Goal: Task Accomplishment & Management: Manage account settings

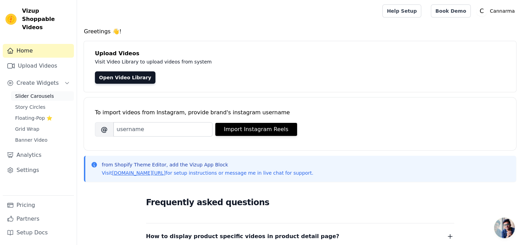
click at [39, 93] on span "Slider Carousels" at bounding box center [34, 96] width 39 height 7
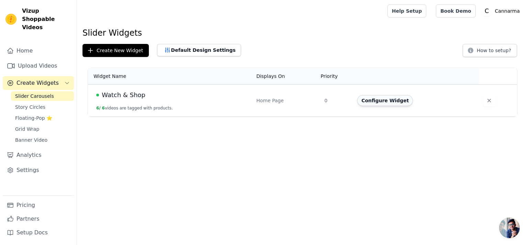
click at [392, 102] on button "Configure Widget" at bounding box center [385, 100] width 56 height 11
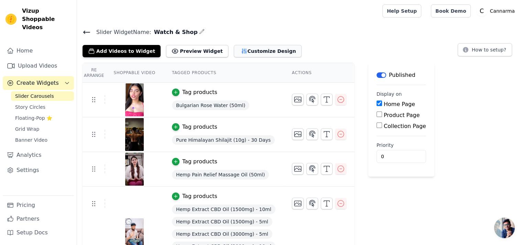
click at [249, 50] on button "Customize Design" at bounding box center [268, 51] width 68 height 12
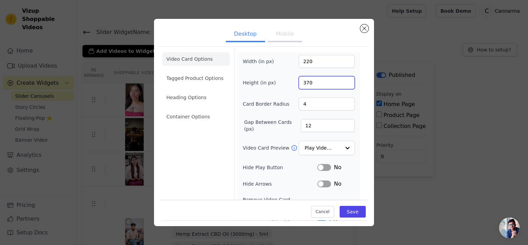
drag, startPoint x: 310, startPoint y: 81, endPoint x: 298, endPoint y: 80, distance: 12.1
click at [299, 80] on input "370" at bounding box center [327, 82] width 56 height 13
drag, startPoint x: 310, startPoint y: 61, endPoint x: 292, endPoint y: 62, distance: 17.6
click at [292, 62] on div "Width (in px) 220" at bounding box center [299, 61] width 112 height 13
type input "250"
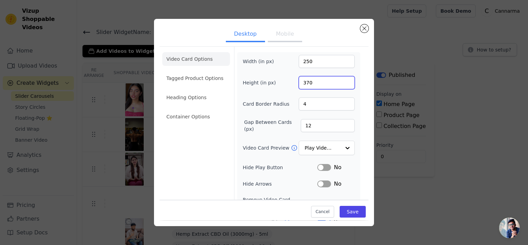
drag, startPoint x: 317, startPoint y: 80, endPoint x: 294, endPoint y: 83, distance: 23.8
click at [294, 83] on div "Height (in px) 370" at bounding box center [299, 82] width 112 height 13
type input "400"
click at [287, 35] on button "Mobile" at bounding box center [285, 34] width 34 height 15
click at [252, 35] on button "Desktop" at bounding box center [245, 34] width 39 height 15
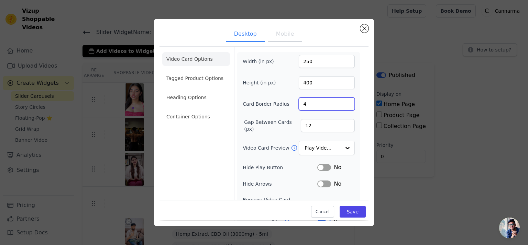
click at [323, 108] on input "4" at bounding box center [327, 104] width 56 height 13
drag, startPoint x: 320, startPoint y: 106, endPoint x: 294, endPoint y: 106, distance: 26.1
click at [294, 106] on div "Card Border Radius 4" at bounding box center [299, 104] width 112 height 13
type input "5"
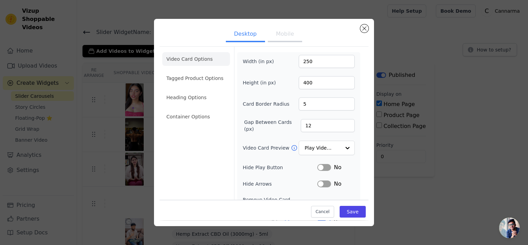
click at [275, 113] on div "Width (in px) 250 Height (in px) 400 Card Border Radius 5 Gap Between Cards (px…" at bounding box center [299, 157] width 112 height 205
drag, startPoint x: 309, startPoint y: 124, endPoint x: 294, endPoint y: 125, distance: 14.5
click at [294, 125] on div "Gap Between Cards (px) 12" at bounding box center [299, 126] width 112 height 14
type input "5"
click at [271, 116] on div "Width (in px) 250 Height (in px) 400 Card Border Radius 5 Gap Between Cards (px…" at bounding box center [299, 157] width 112 height 205
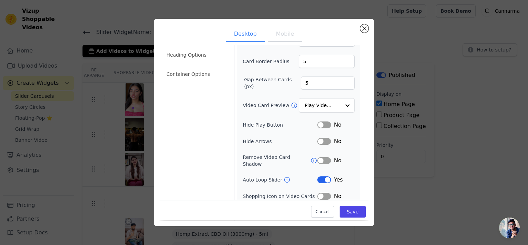
scroll to position [46, 0]
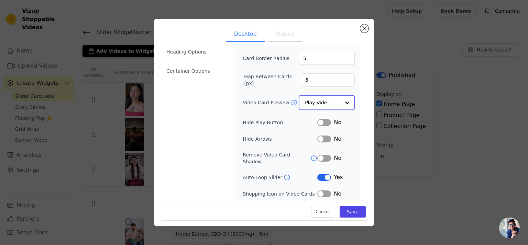
click at [343, 103] on div at bounding box center [347, 103] width 14 height 14
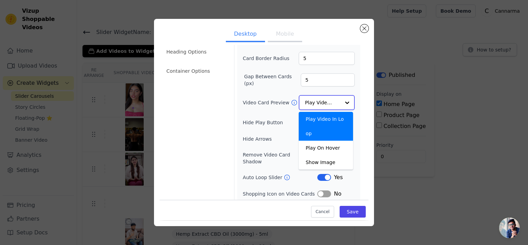
click at [334, 118] on div "Play Video In Loop" at bounding box center [326, 126] width 54 height 29
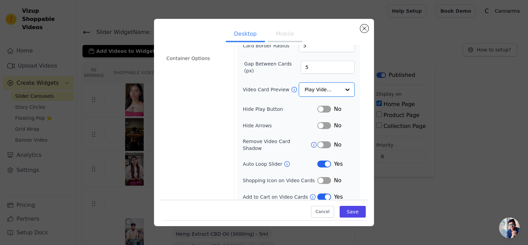
scroll to position [58, 0]
click at [324, 178] on button "Label" at bounding box center [324, 181] width 14 height 7
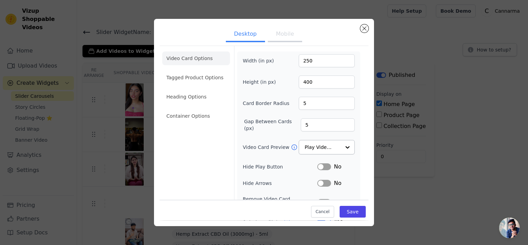
scroll to position [0, 0]
click at [186, 110] on li "Tagged Product Options" at bounding box center [196, 117] width 68 height 14
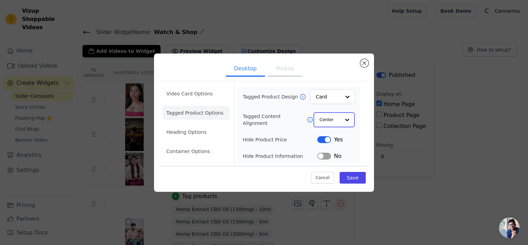
click at [343, 121] on div at bounding box center [347, 120] width 14 height 14
click at [365, 111] on div "Video Card Options Tagged Product Options Heading Options Container Options Tag…" at bounding box center [264, 123] width 209 height 84
click at [348, 99] on div at bounding box center [347, 97] width 14 height 14
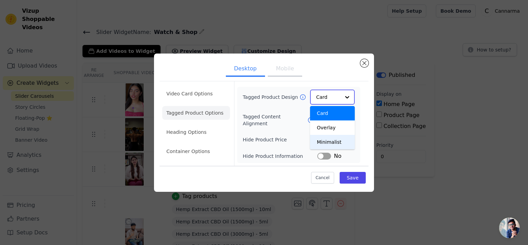
click at [339, 141] on div "Minimalist" at bounding box center [332, 142] width 45 height 14
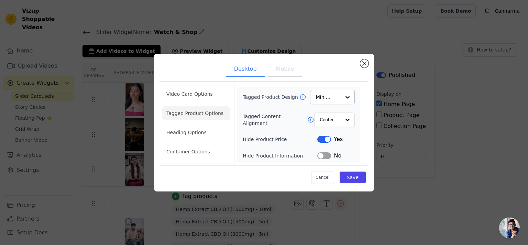
click at [321, 140] on button "Label" at bounding box center [324, 139] width 14 height 7
click at [193, 134] on li "Heading Options" at bounding box center [196, 133] width 68 height 14
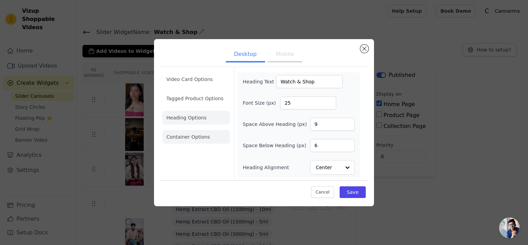
click at [192, 140] on li "Container Options" at bounding box center [196, 137] width 68 height 14
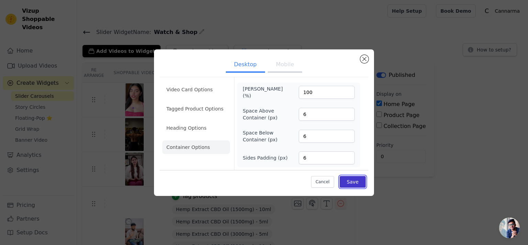
click at [356, 182] on button "Save" at bounding box center [353, 182] width 26 height 12
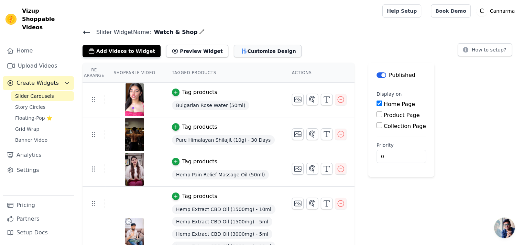
click at [247, 51] on button "Customize Design" at bounding box center [268, 51] width 68 height 12
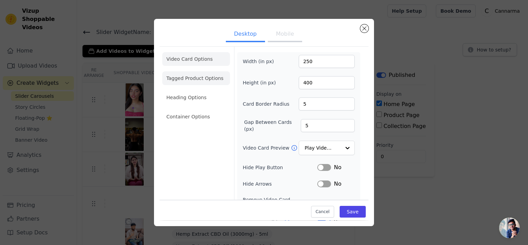
click at [213, 110] on li "Tagged Product Options" at bounding box center [196, 117] width 68 height 14
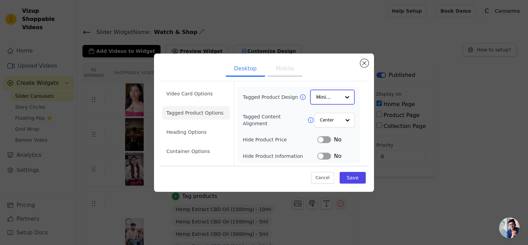
click at [344, 96] on div at bounding box center [347, 97] width 14 height 14
click at [338, 129] on div "Overlay" at bounding box center [332, 128] width 45 height 14
click at [361, 178] on button "Save" at bounding box center [353, 178] width 26 height 12
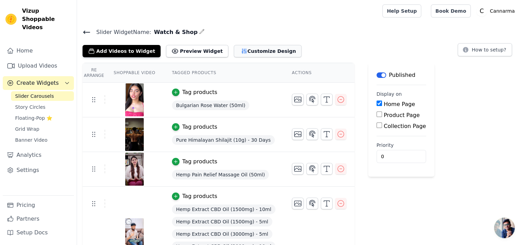
click at [246, 52] on button "Customize Design" at bounding box center [268, 51] width 68 height 12
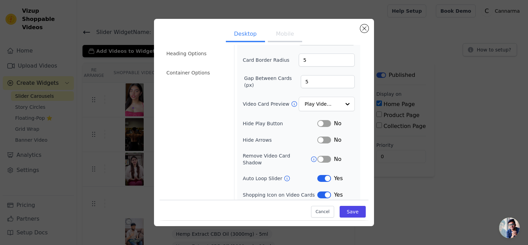
scroll to position [46, 0]
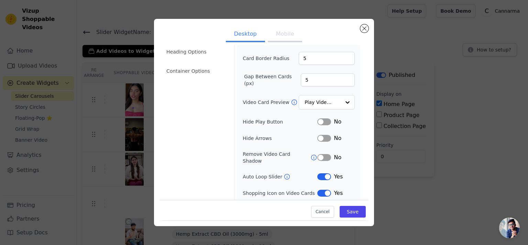
click at [323, 155] on button "Label" at bounding box center [324, 157] width 14 height 7
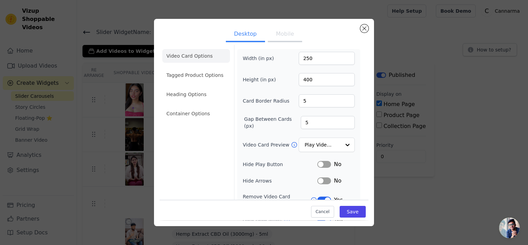
scroll to position [0, 0]
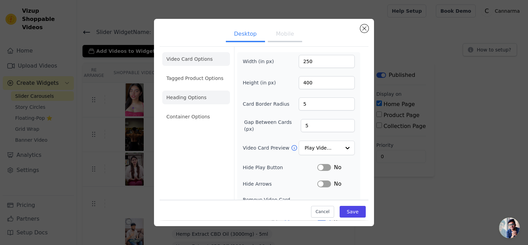
click at [204, 99] on li "Heading Options" at bounding box center [196, 98] width 68 height 14
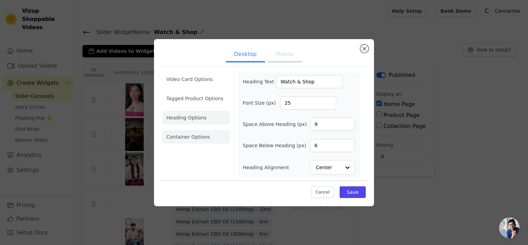
click at [200, 139] on li "Container Options" at bounding box center [196, 137] width 68 height 14
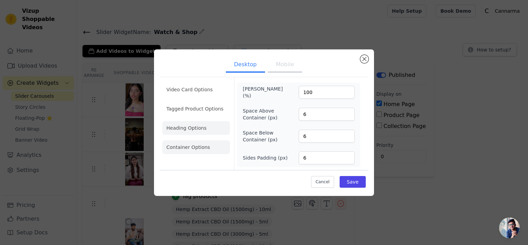
click at [202, 131] on li "Heading Options" at bounding box center [196, 128] width 68 height 14
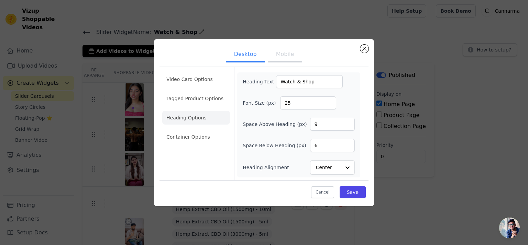
click at [279, 53] on button "Mobile" at bounding box center [285, 54] width 34 height 15
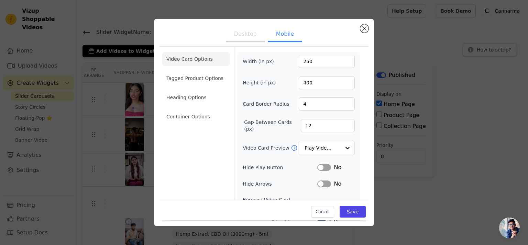
click at [241, 36] on button "Desktop" at bounding box center [245, 34] width 39 height 15
drag, startPoint x: 316, startPoint y: 83, endPoint x: 292, endPoint y: 82, distance: 24.1
click at [292, 82] on div "Height (in px) 400" at bounding box center [299, 82] width 112 height 13
type input "500"
click at [355, 111] on form "Width (in px) 250 Height (in px) 500 Card Border Radius 5 Gap Between Cards (px…" at bounding box center [298, 156] width 129 height 219
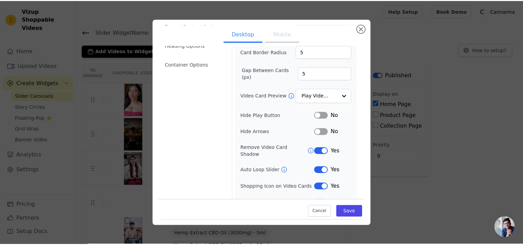
scroll to position [58, 0]
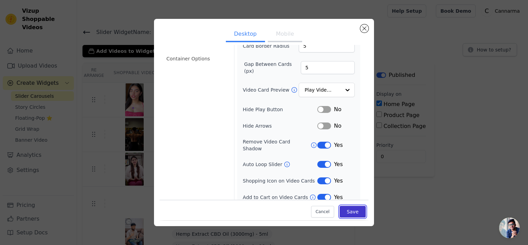
click at [348, 212] on button "Save" at bounding box center [353, 213] width 26 height 12
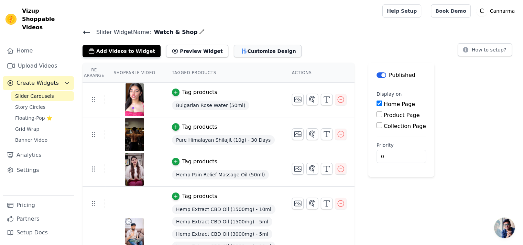
click at [240, 49] on button "Customize Design" at bounding box center [268, 51] width 68 height 12
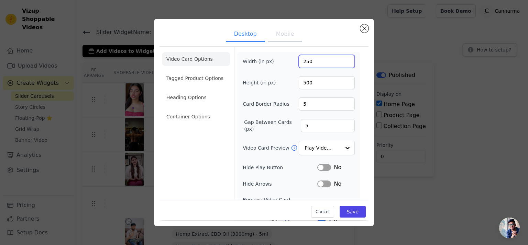
drag, startPoint x: 319, startPoint y: 62, endPoint x: 285, endPoint y: 63, distance: 34.7
click at [285, 63] on div "Width (in px) 250" at bounding box center [299, 61] width 112 height 13
type input "300"
click at [278, 33] on button "Mobile" at bounding box center [285, 34] width 34 height 15
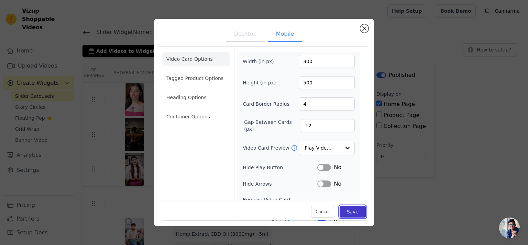
click at [353, 213] on button "Save" at bounding box center [353, 213] width 26 height 12
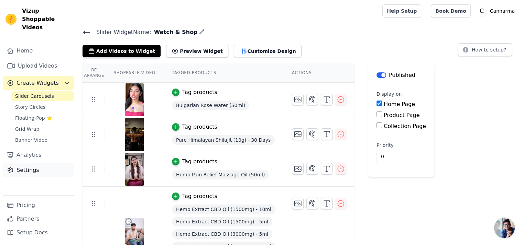
click at [34, 164] on link "Settings" at bounding box center [38, 171] width 71 height 14
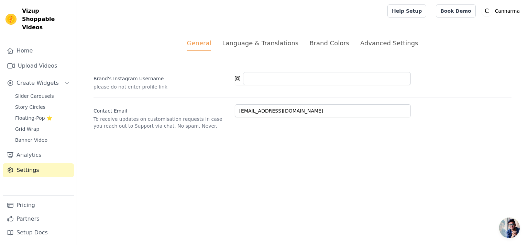
click at [325, 45] on div "Brand Colors" at bounding box center [329, 43] width 40 height 9
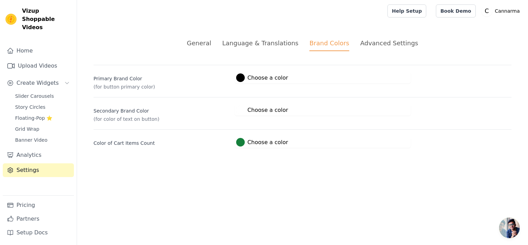
click at [239, 78] on div at bounding box center [240, 78] width 9 height 9
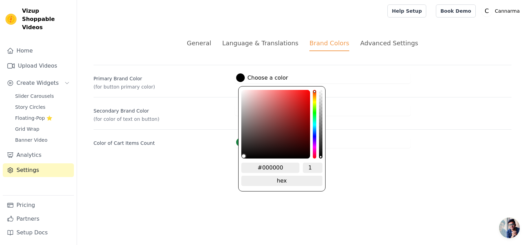
click at [392, 47] on div "Advanced Settings" at bounding box center [389, 43] width 58 height 9
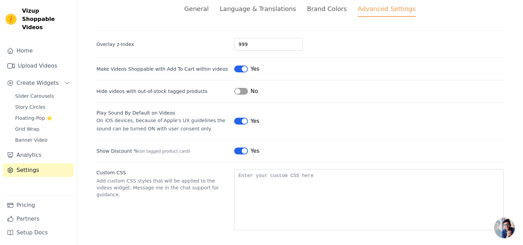
scroll to position [35, 0]
click at [43, 149] on link "Analytics" at bounding box center [38, 156] width 71 height 14
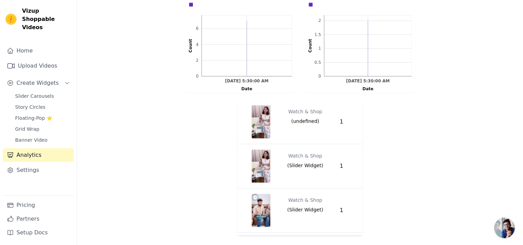
scroll to position [103, 0]
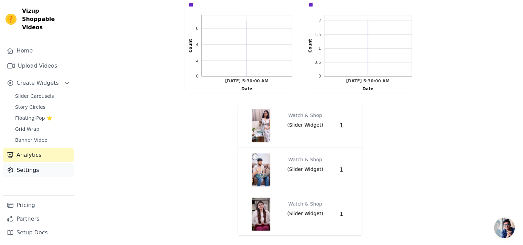
click at [29, 165] on link "Settings" at bounding box center [38, 171] width 71 height 14
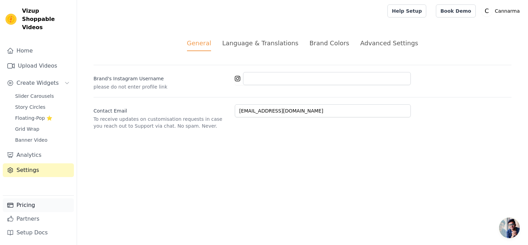
click at [32, 207] on link "Pricing" at bounding box center [38, 206] width 71 height 14
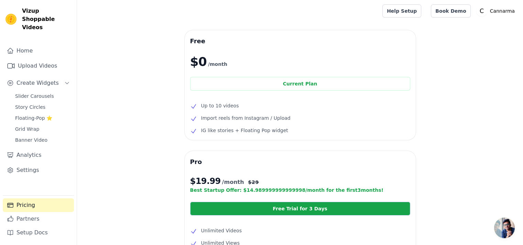
scroll to position [154, 0]
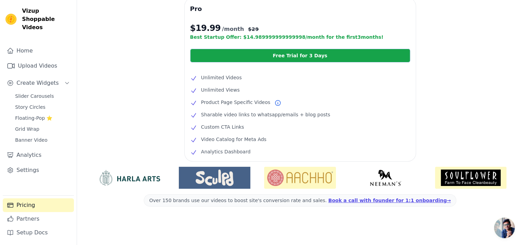
click at [319, 176] on img at bounding box center [300, 178] width 72 height 22
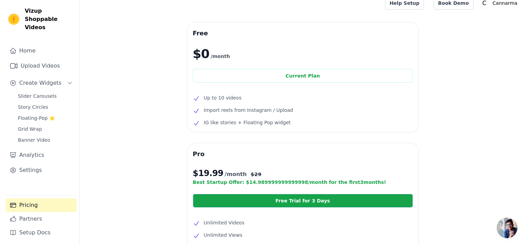
scroll to position [0, 0]
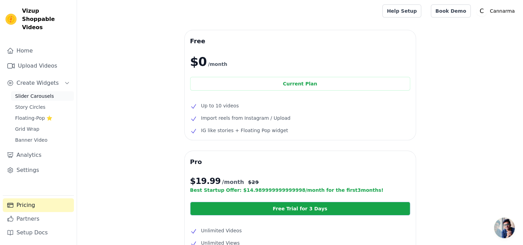
click at [41, 93] on span "Slider Carousels" at bounding box center [34, 96] width 39 height 7
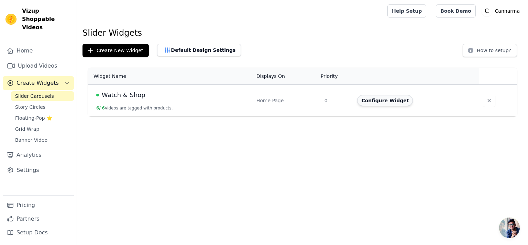
click at [384, 98] on button "Configure Widget" at bounding box center [385, 100] width 56 height 11
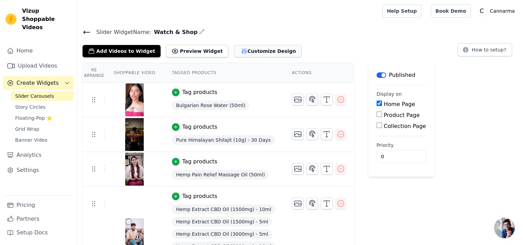
click at [243, 50] on button "Customize Design" at bounding box center [268, 51] width 68 height 12
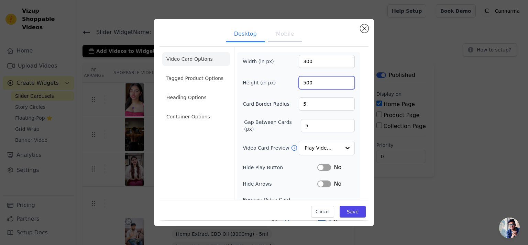
drag, startPoint x: 318, startPoint y: 84, endPoint x: 295, endPoint y: 83, distance: 23.7
click at [295, 83] on div "Height (in px) 500" at bounding box center [299, 82] width 112 height 13
type input "400"
click at [283, 52] on form "Width (in px) 300 Height (in px) 400 Card Border Radius 5 Gap Between Cards (px…" at bounding box center [298, 156] width 129 height 219
click at [282, 35] on button "Mobile" at bounding box center [285, 34] width 34 height 15
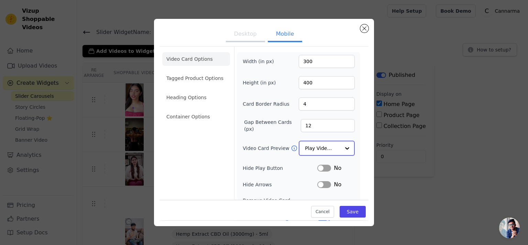
click at [340, 146] on div at bounding box center [347, 149] width 14 height 14
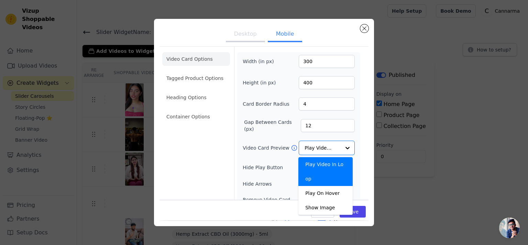
click at [358, 120] on form "Width (in px) 300 Height (in px) 400 Card Border Radius 4 Gap Between Cards (px…" at bounding box center [298, 164] width 129 height 235
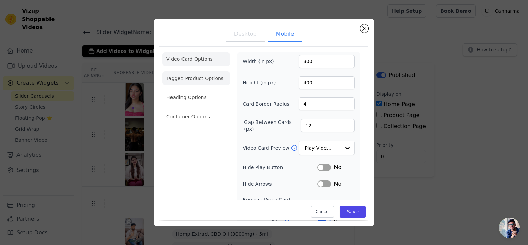
click at [217, 110] on li "Tagged Product Options" at bounding box center [196, 117] width 68 height 14
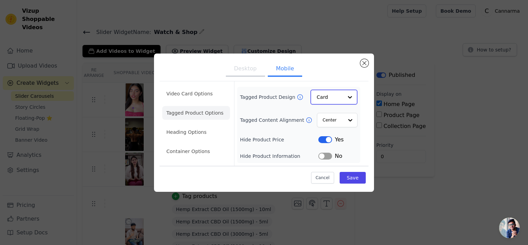
click at [336, 96] on input "Tagged Product Design" at bounding box center [330, 97] width 26 height 14
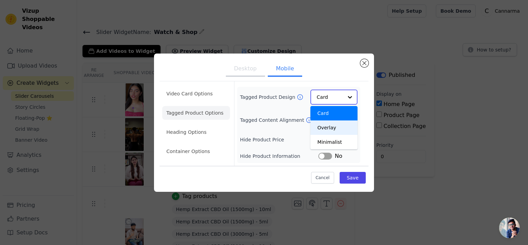
click at [333, 130] on div "Overlay" at bounding box center [333, 128] width 47 height 14
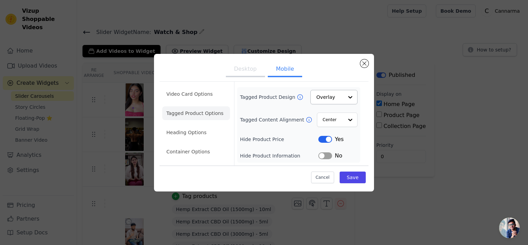
click at [249, 71] on button "Desktop" at bounding box center [245, 69] width 39 height 15
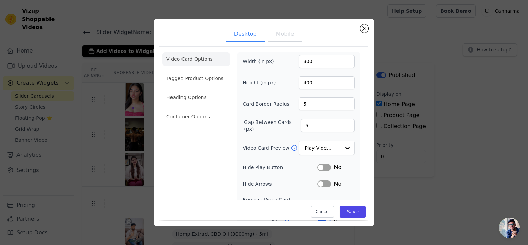
click at [281, 37] on button "Mobile" at bounding box center [285, 34] width 34 height 15
click at [195, 110] on li "Tagged Product Options" at bounding box center [196, 117] width 68 height 14
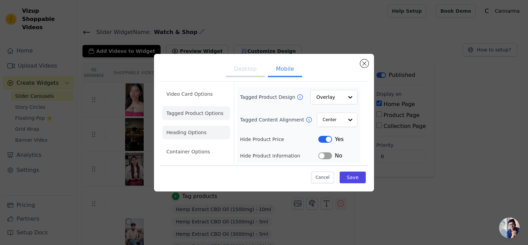
click at [202, 134] on li "Heading Options" at bounding box center [196, 133] width 68 height 14
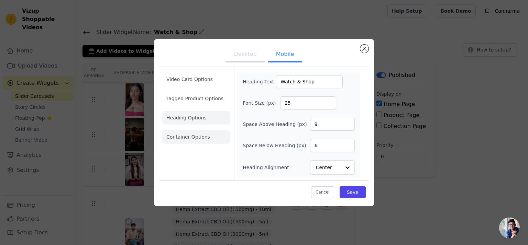
click at [193, 140] on li "Container Options" at bounding box center [196, 137] width 68 height 14
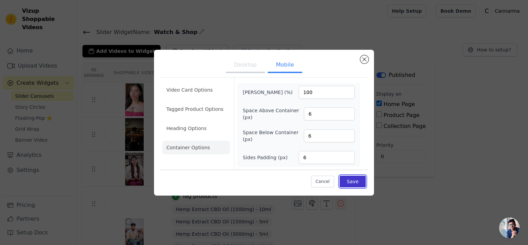
click at [356, 182] on button "Save" at bounding box center [353, 182] width 26 height 12
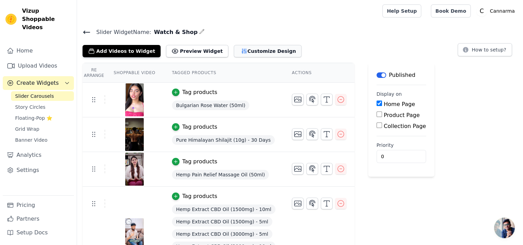
click at [256, 52] on button "Customize Design" at bounding box center [268, 51] width 68 height 12
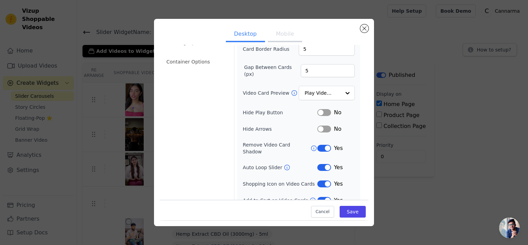
scroll to position [58, 0]
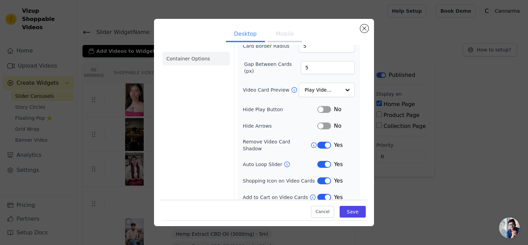
click at [190, 58] on li "Container Options" at bounding box center [196, 59] width 68 height 14
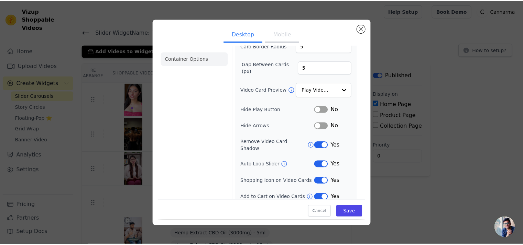
scroll to position [0, 0]
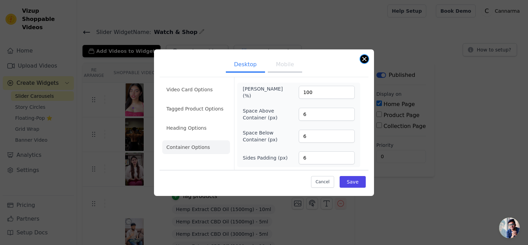
click at [365, 62] on button "Close modal" at bounding box center [364, 59] width 8 height 8
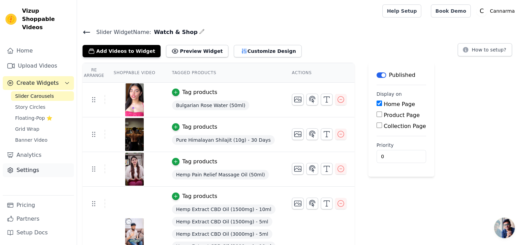
click at [32, 165] on link "Settings" at bounding box center [38, 171] width 71 height 14
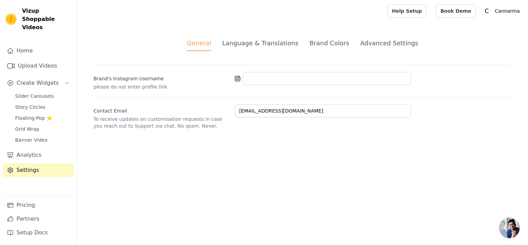
click at [380, 47] on div "Advanced Settings" at bounding box center [389, 43] width 58 height 9
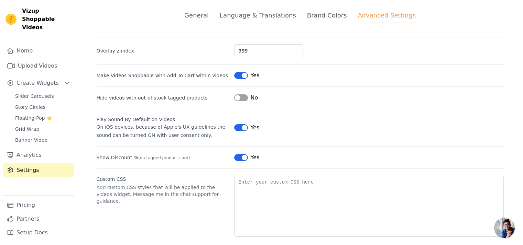
scroll to position [35, 0]
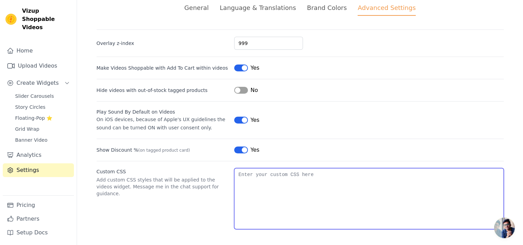
click at [327, 176] on textarea "Custom CSS" at bounding box center [369, 198] width 270 height 61
paste textarea "[DOMAIN_NAME] { background-color: #5b7f83; color: #ffffff; border-bottom-left-r…"
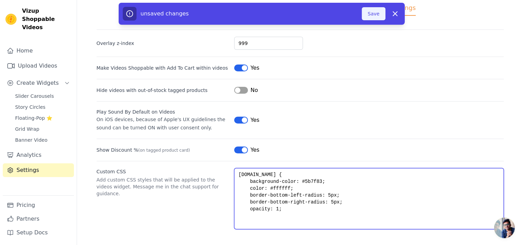
type textarea "[DOMAIN_NAME] { background-color: #5b7f83; color: #ffffff; border-bottom-left-r…"
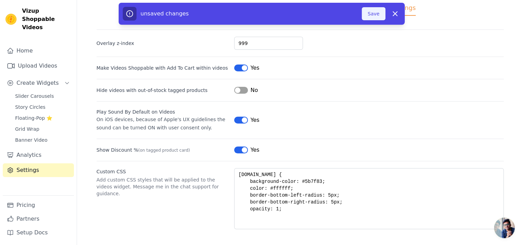
click at [372, 18] on button "Save" at bounding box center [373, 13] width 23 height 13
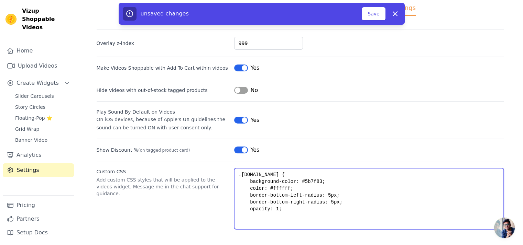
click at [286, 171] on textarea ".[DOMAIN_NAME] { background-color: #5b7f83; color: #ffffff; border-bottom-left-…" at bounding box center [369, 198] width 270 height 61
type textarea ".[DOMAIN_NAME] { background-color: #5b7f83; color: #ffffff; border-bottom-left-…"
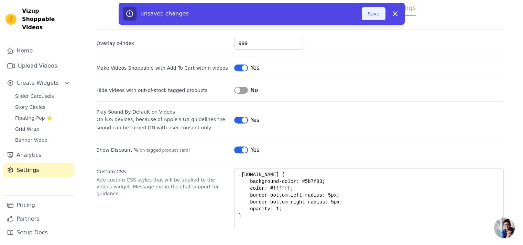
click at [373, 18] on button "Save" at bounding box center [373, 13] width 23 height 13
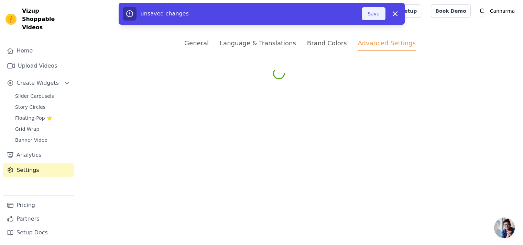
scroll to position [0, 0]
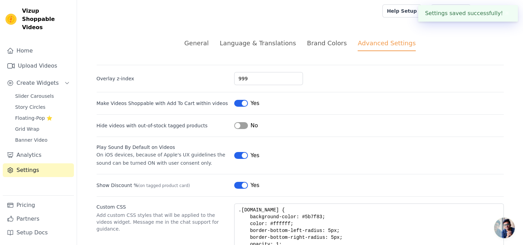
click at [205, 45] on div "General" at bounding box center [196, 43] width 24 height 9
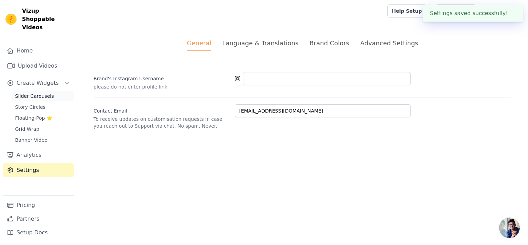
click at [26, 93] on span "Slider Carousels" at bounding box center [34, 96] width 39 height 7
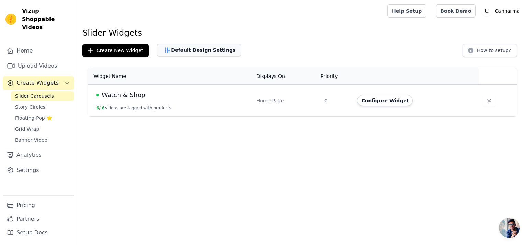
click at [180, 52] on button "Default Design Settings" at bounding box center [199, 50] width 84 height 12
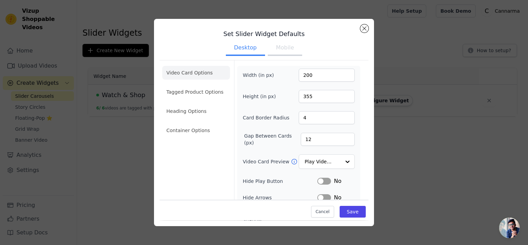
click at [283, 53] on button "Mobile" at bounding box center [285, 48] width 34 height 15
click at [365, 29] on button "Close modal" at bounding box center [364, 28] width 8 height 8
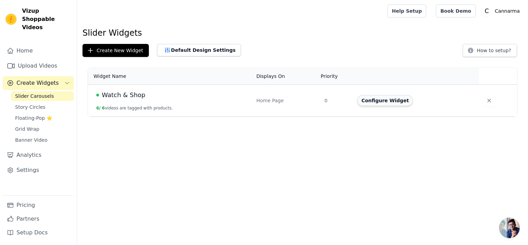
click at [385, 99] on button "Configure Widget" at bounding box center [385, 100] width 56 height 11
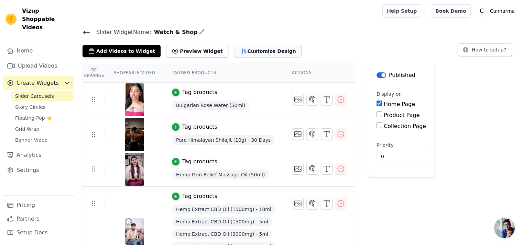
click at [262, 52] on button "Customize Design" at bounding box center [268, 51] width 68 height 12
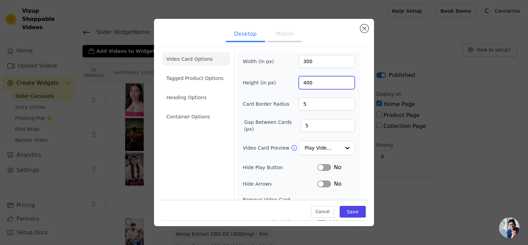
click at [319, 84] on input "400" at bounding box center [327, 82] width 56 height 13
click at [301, 84] on input "400" at bounding box center [327, 82] width 56 height 13
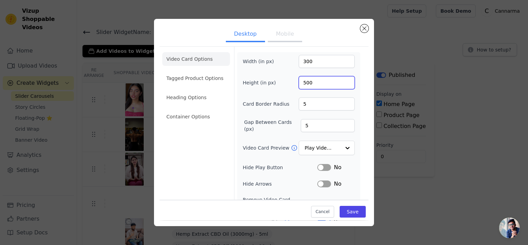
type input "500"
click at [284, 35] on button "Mobile" at bounding box center [285, 34] width 34 height 15
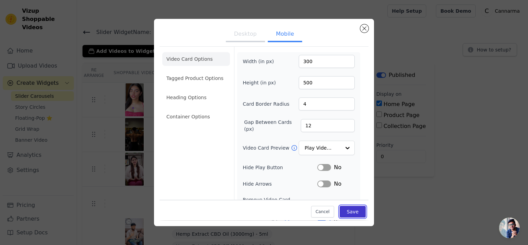
click at [353, 214] on button "Save" at bounding box center [353, 213] width 26 height 12
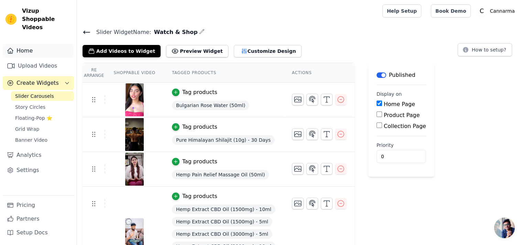
click at [37, 44] on link "Home" at bounding box center [38, 51] width 71 height 14
